Goal: Information Seeking & Learning: Learn about a topic

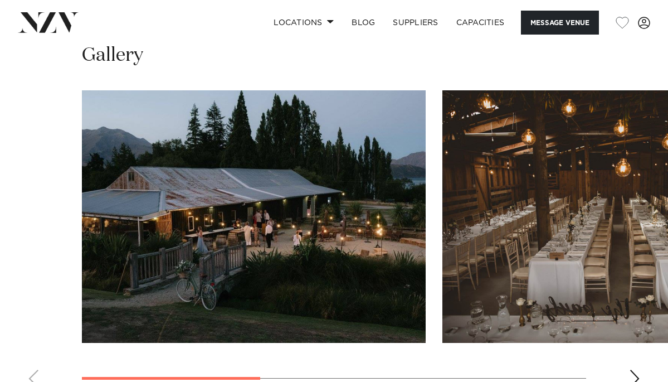
scroll to position [728, 0]
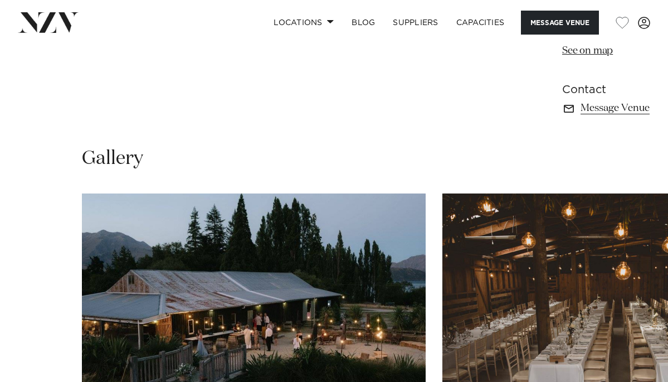
click at [658, 237] on img "2 / 4" at bounding box center [615, 319] width 344 height 252
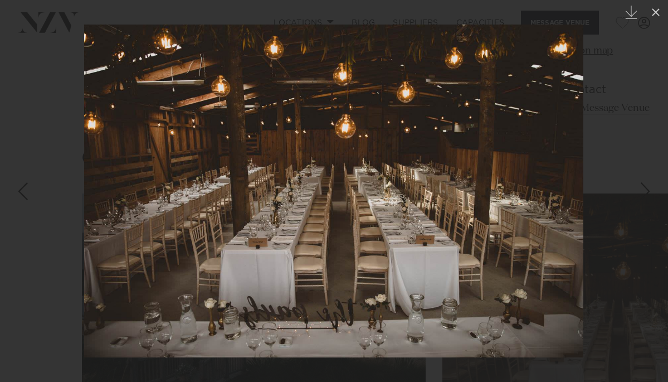
click at [658, 237] on div at bounding box center [334, 191] width 668 height 382
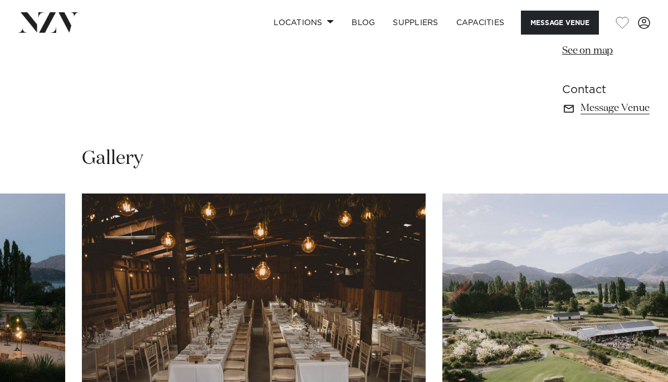
click at [655, 260] on img "3 / 4" at bounding box center [615, 319] width 344 height 252
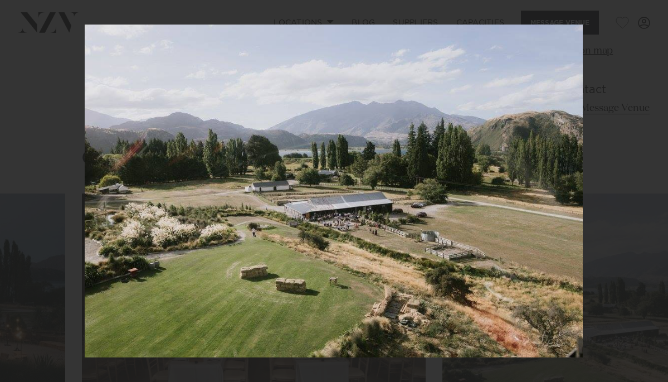
click at [604, 246] on div at bounding box center [334, 191] width 668 height 382
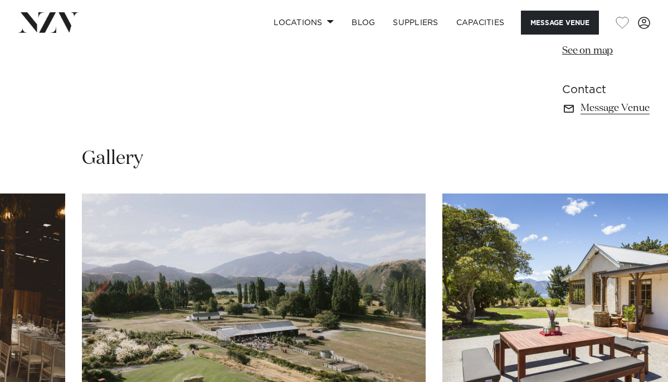
click at [604, 246] on img "4 / 4" at bounding box center [615, 319] width 344 height 252
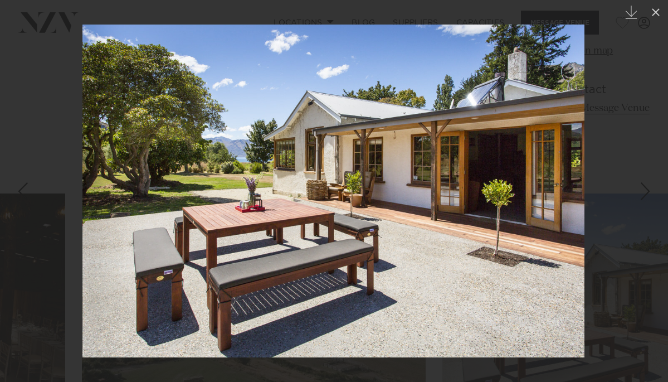
click at [604, 246] on div at bounding box center [334, 191] width 668 height 382
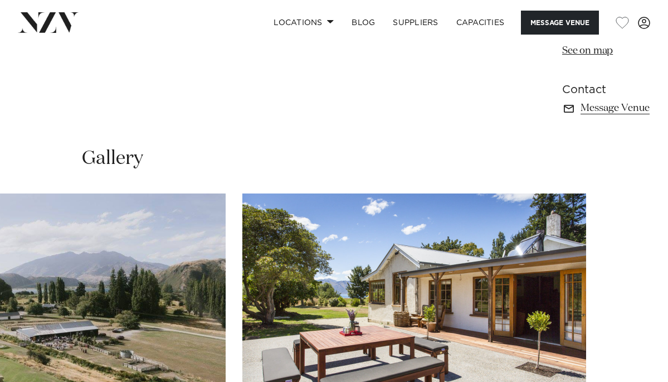
click at [604, 246] on swiper-container at bounding box center [334, 346] width 668 height 306
click at [626, 268] on swiper-container at bounding box center [334, 346] width 668 height 306
